Goal: Check status: Check status

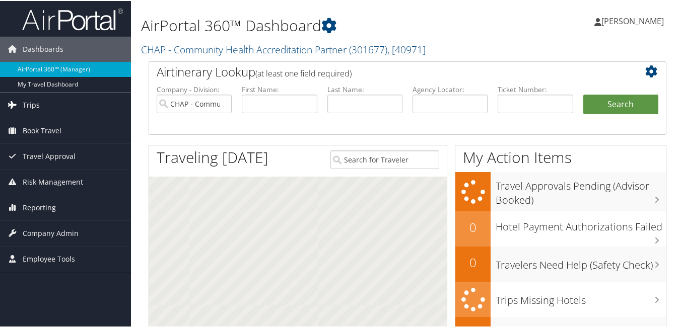
click at [37, 103] on span "Trips" at bounding box center [31, 104] width 17 height 25
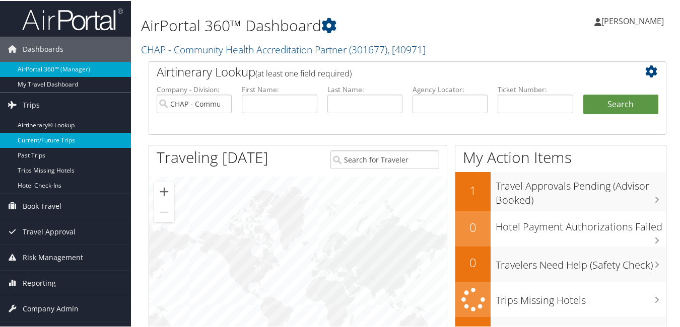
click at [55, 139] on link "Current/Future Trips" at bounding box center [65, 139] width 131 height 15
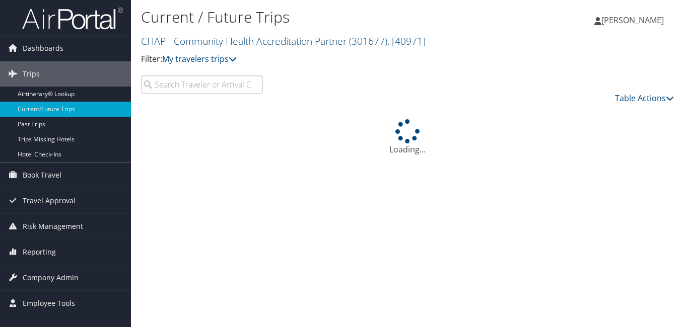
click at [182, 85] on input "search" at bounding box center [202, 85] width 122 height 18
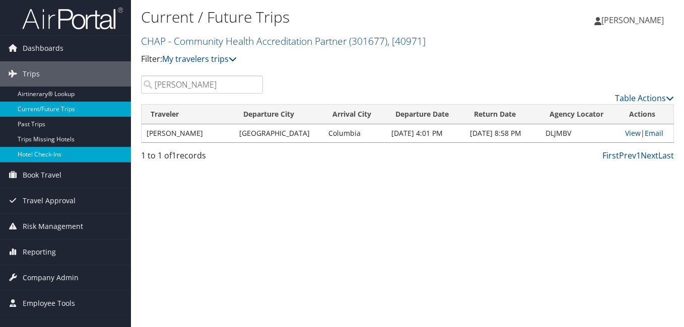
type input "[PERSON_NAME]"
